Goal: Find specific page/section: Find specific page/section

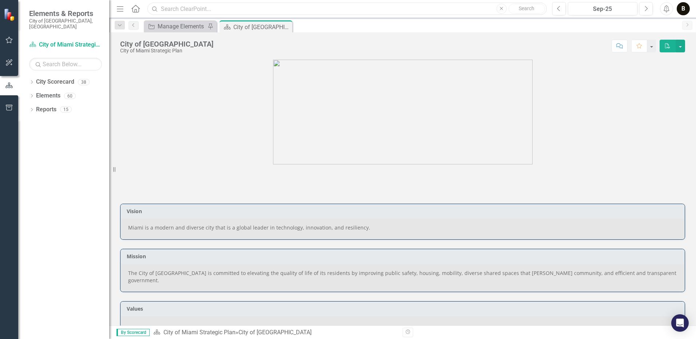
click at [228, 9] on input "text" at bounding box center [346, 9] width 399 height 13
type input "human services"
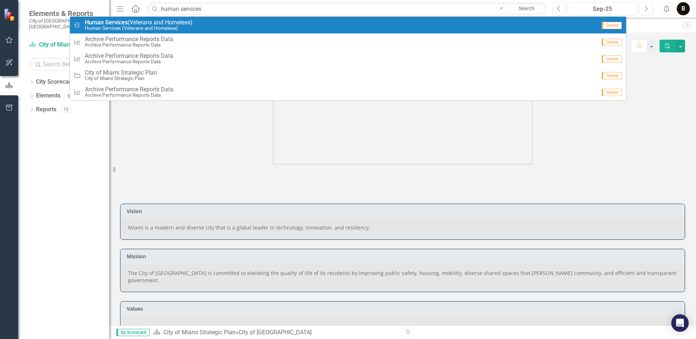
click at [165, 20] on span "Human Services (Veterans and Homeless)" at bounding box center [139, 22] width 108 height 7
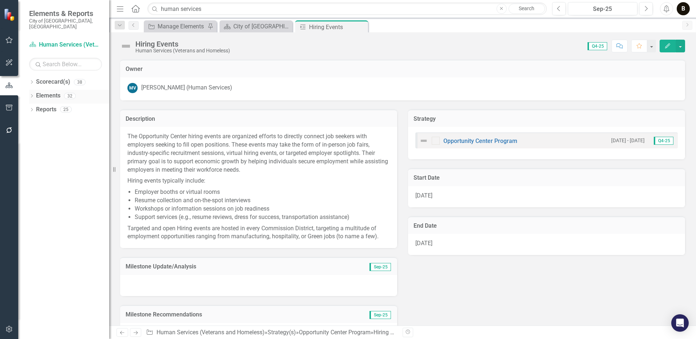
click at [42, 92] on link "Elements" at bounding box center [48, 96] width 24 height 8
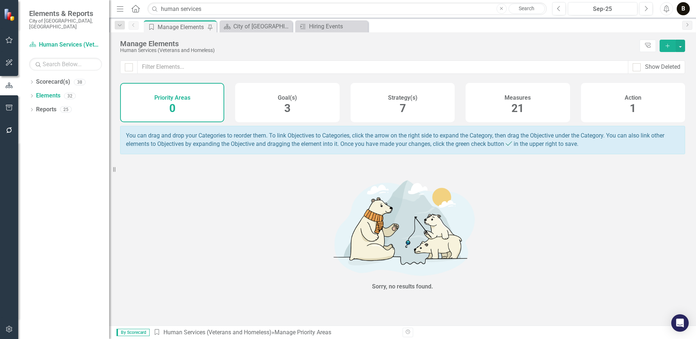
click at [517, 109] on span "21" at bounding box center [517, 108] width 12 height 13
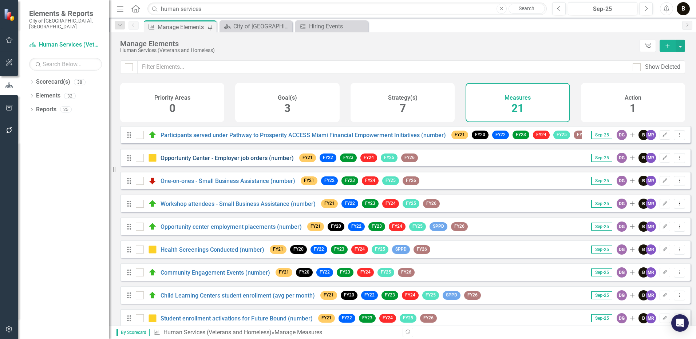
click at [196, 162] on link "Opportunity Center - Employer job orders (number)" at bounding box center [227, 158] width 133 height 7
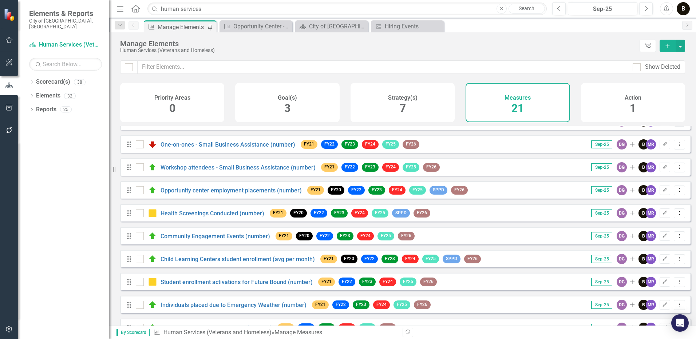
scroll to position [73, 0]
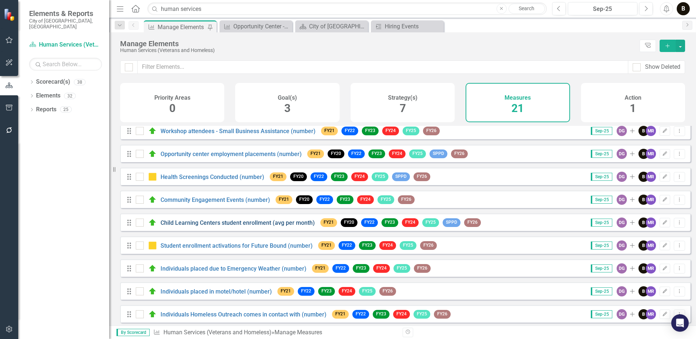
click at [247, 226] on link "Child Learning Centers student enrollment (avg per month)" at bounding box center [238, 222] width 154 height 7
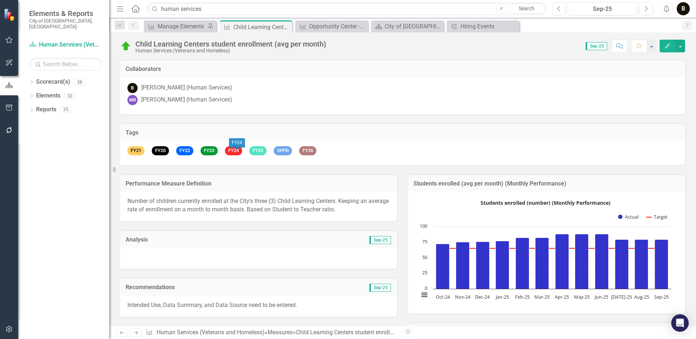
click at [237, 151] on span "FY24" at bounding box center [233, 150] width 17 height 9
click at [236, 151] on span "FY24" at bounding box center [233, 150] width 17 height 9
click at [236, 150] on span "FY24" at bounding box center [233, 150] width 17 height 9
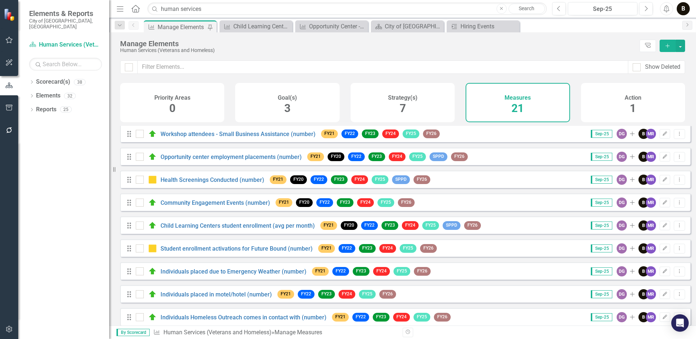
scroll to position [73, 0]
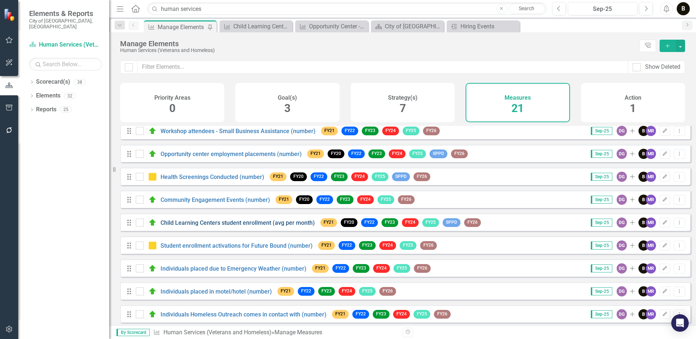
click at [242, 225] on link "Child Learning Centers student enrollment (avg per month)" at bounding box center [238, 222] width 154 height 7
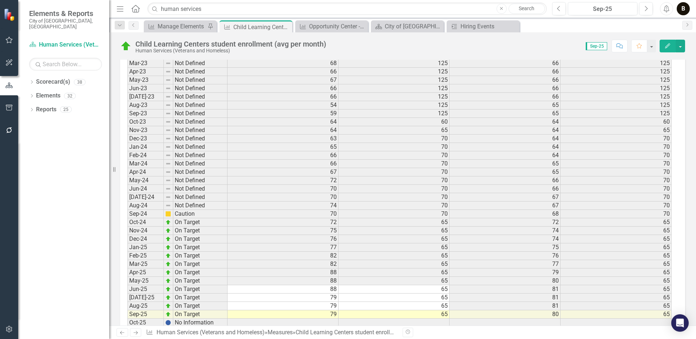
scroll to position [1031, 0]
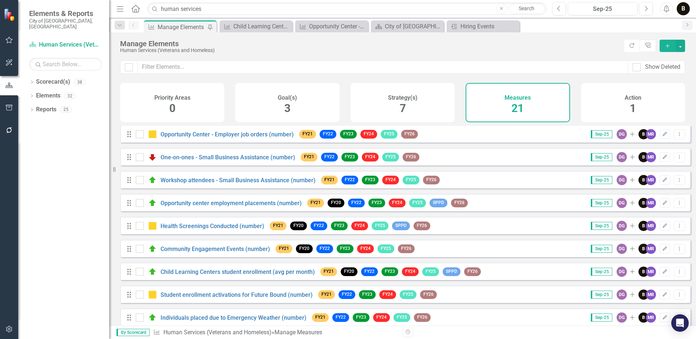
scroll to position [36, 0]
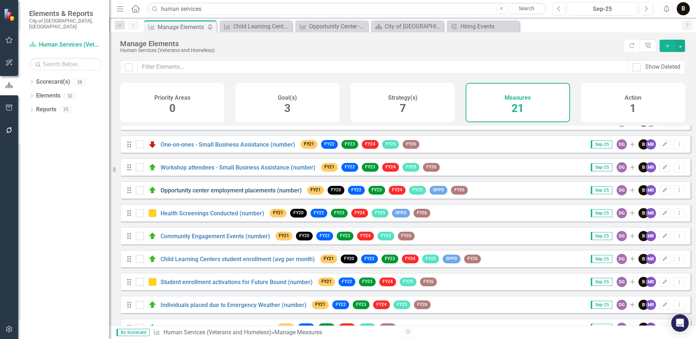
click at [242, 194] on link "Opportunity center employment placements (number)" at bounding box center [231, 190] width 141 height 7
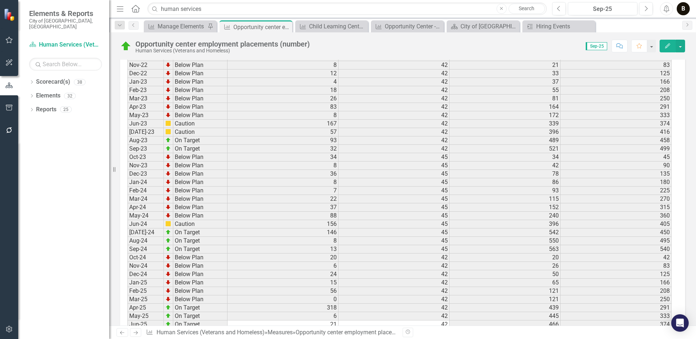
scroll to position [1278, 0]
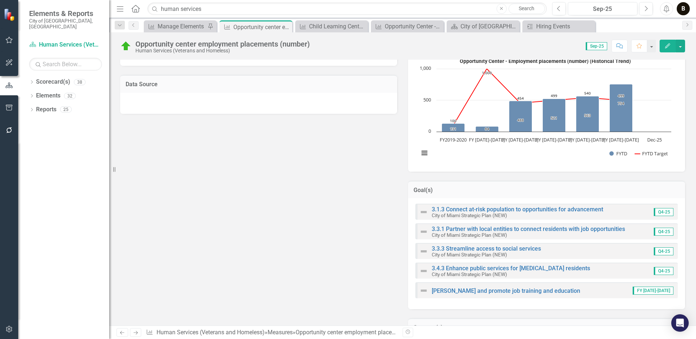
scroll to position [259, 0]
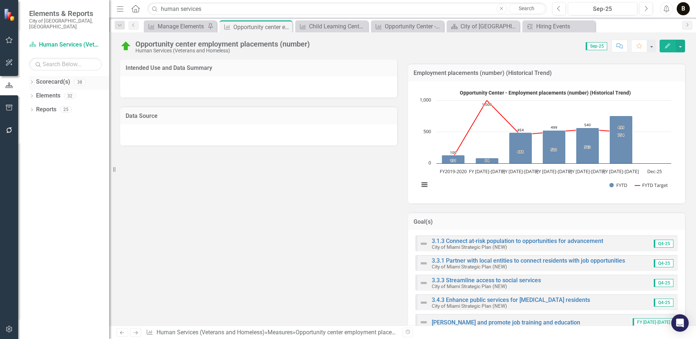
click at [52, 78] on link "Scorecard(s)" at bounding box center [53, 82] width 34 height 8
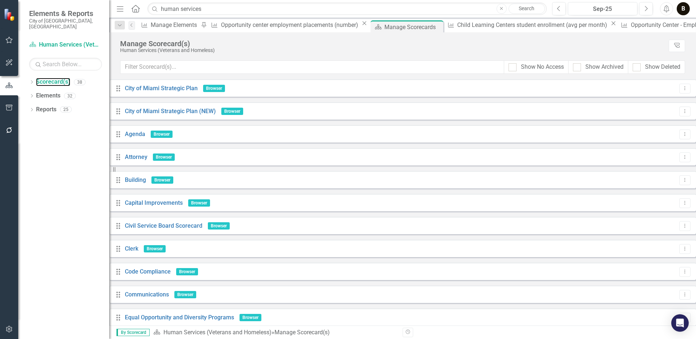
scroll to position [291, 0]
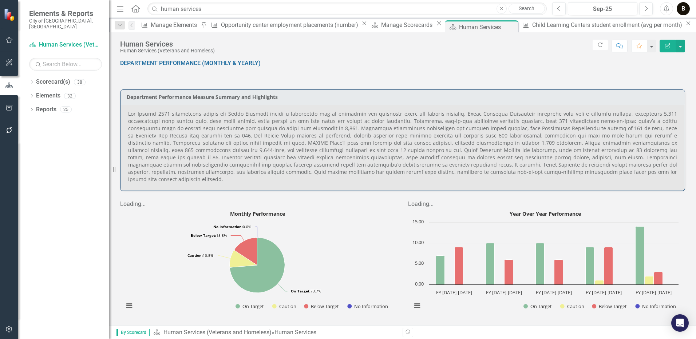
scroll to position [712, 0]
